Goal: Entertainment & Leisure: Consume media (video, audio)

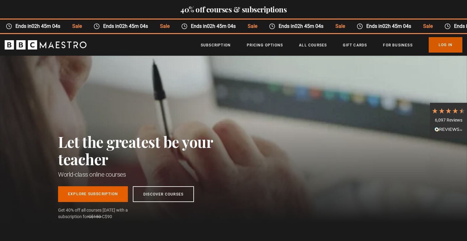
click at [447, 48] on link "Log In" at bounding box center [446, 44] width 34 height 15
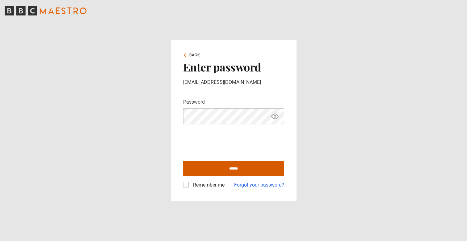
click at [205, 166] on input "******" at bounding box center [233, 168] width 101 height 15
type input "**********"
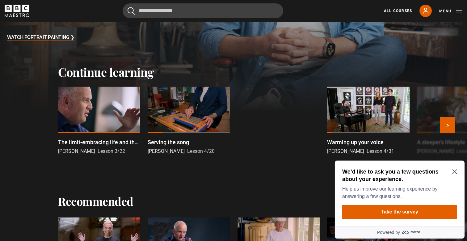
scroll to position [161, 0]
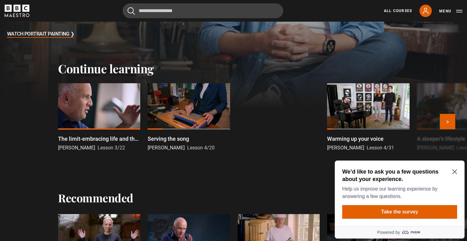
click at [117, 101] on div at bounding box center [99, 106] width 82 height 46
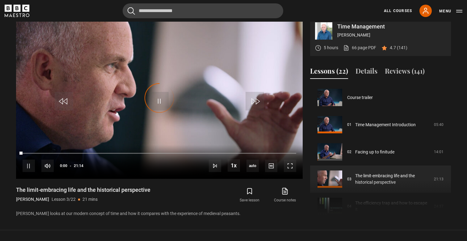
scroll to position [54, 0]
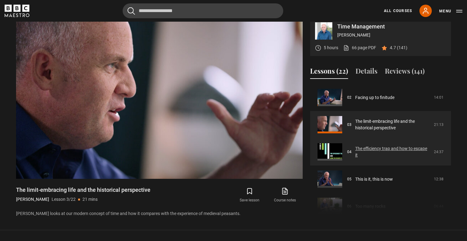
click at [355, 158] on link "The efficiency trap and how to escape it" at bounding box center [392, 151] width 75 height 13
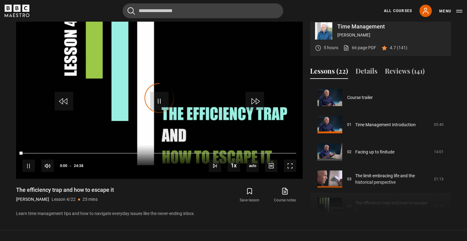
scroll to position [82, 0]
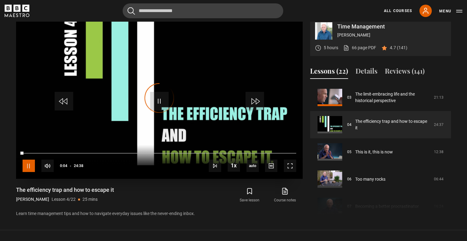
click at [26, 172] on span "Video Player" at bounding box center [29, 165] width 12 height 12
drag, startPoint x: 23, startPoint y: 160, endPoint x: 15, endPoint y: 161, distance: 8.4
click at [15, 161] on div "Time Management [PERSON_NAME] 5 hours 66 page PDF (opens in new tab) 4.7 (141) …" at bounding box center [233, 117] width 445 height 200
click at [294, 169] on span "Video Player" at bounding box center [290, 165] width 12 height 12
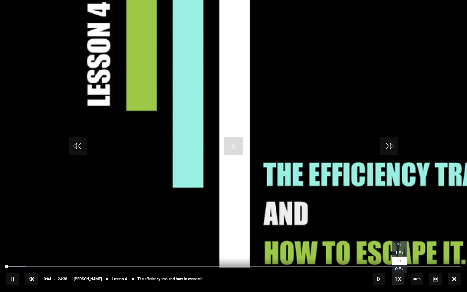
click at [400, 240] on span "Video Player" at bounding box center [398, 278] width 12 height 12
click at [397, 240] on span "1x" at bounding box center [399, 260] width 5 height 5
